Goal: Transaction & Acquisition: Purchase product/service

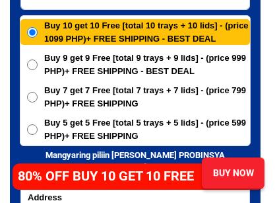
scroll to position [6528, 0]
click at [233, 129] on span "Buy 5 get 5 Free [total 5 trays + 5 lids] - (price 599 PHP)+ FREE SHIPPING" at bounding box center [147, 129] width 206 height 26
click at [38, 129] on input "Buy 5 get 5 Free [total 5 trays + 5 lids] - (price 599 PHP)+ FREE SHIPPING" at bounding box center [32, 129] width 11 height 11
radio input "true"
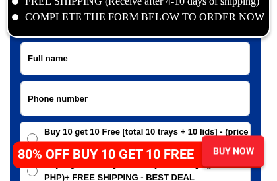
scroll to position [6422, 0]
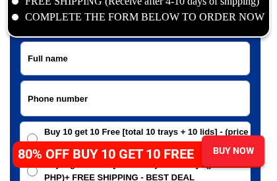
click at [31, 59] on input "Input full_name" at bounding box center [135, 58] width 228 height 32
type input "09277149619"
type input "[PERSON_NAME]"
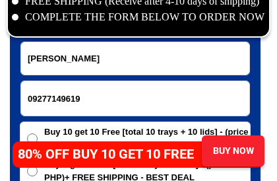
select select "Select province"
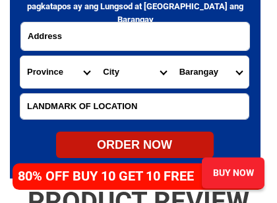
scroll to position [6689, 0]
click at [31, 37] on input "Input address" at bounding box center [135, 36] width 228 height 28
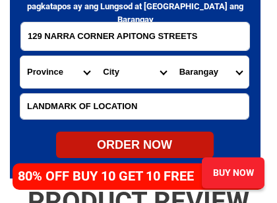
type input "129 NARRA CORNER APITONG STREETS"
click at [90, 72] on select "Province [GEOGRAPHIC_DATA] [GEOGRAPHIC_DATA] [GEOGRAPHIC_DATA] [GEOGRAPHIC_DATA…" at bounding box center [58, 72] width 76 height 32
select select "63_219"
click at [165, 73] on select "City [GEOGRAPHIC_DATA] [GEOGRAPHIC_DATA] [GEOGRAPHIC_DATA] [GEOGRAPHIC_DATA]-ci…" at bounding box center [134, 72] width 76 height 32
select select "63_2197133"
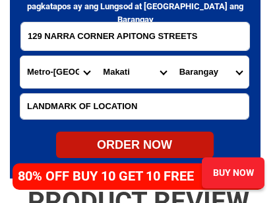
click at [242, 73] on select "Barangay [GEOGRAPHIC_DATA]~air [PERSON_NAME] Cembo Comembo Dasmarinas [GEOGRAPH…" at bounding box center [211, 72] width 76 height 32
select select "63_2197133560"
click at [29, 102] on input "Input LANDMARKOFLOCATION" at bounding box center [134, 106] width 228 height 25
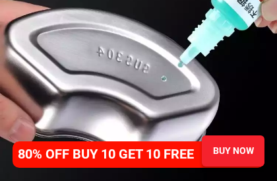
scroll to position [3033, 0]
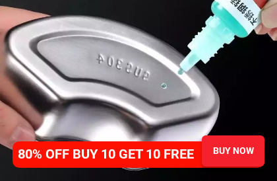
type input "[DEMOGRAPHIC_DATA] Bldg"
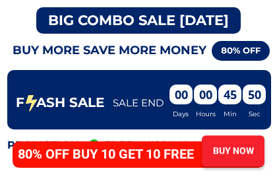
scroll to position [5478, 0]
